Goal: Task Accomplishment & Management: Complete application form

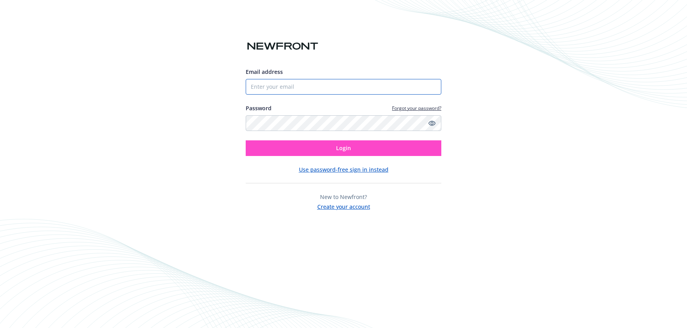
type input "[EMAIL_ADDRESS][DOMAIN_NAME]"
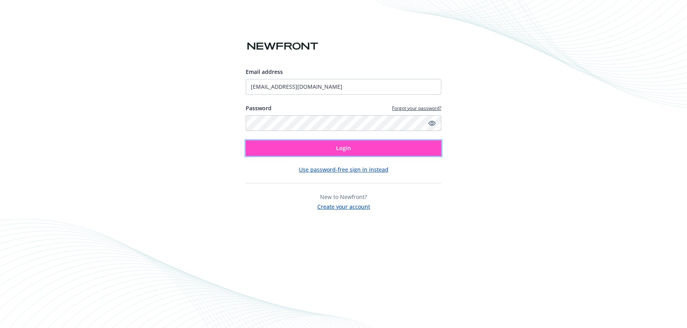
click at [369, 150] on button "Login" at bounding box center [344, 148] width 196 height 16
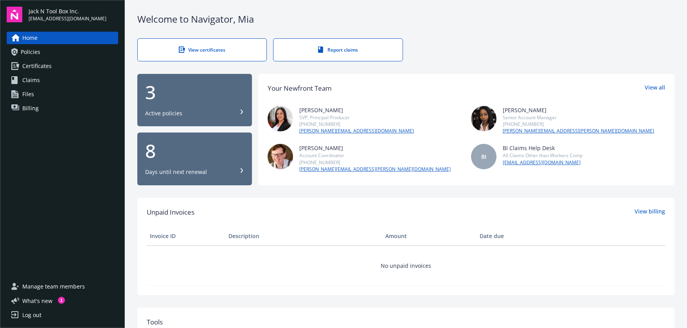
click at [349, 46] on link "Report claims" at bounding box center [337, 49] width 129 height 23
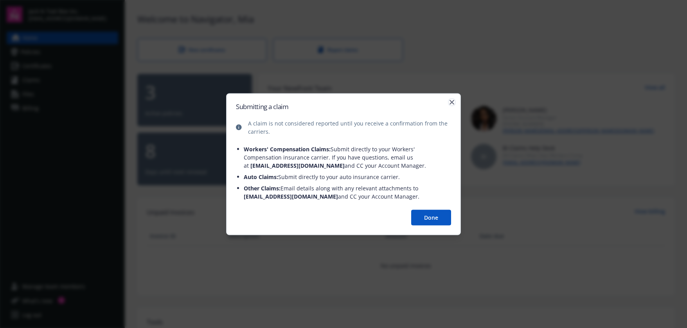
click at [452, 100] on icon "button" at bounding box center [452, 102] width 5 height 5
